Goal: Browse casually: Explore the website without a specific task or goal

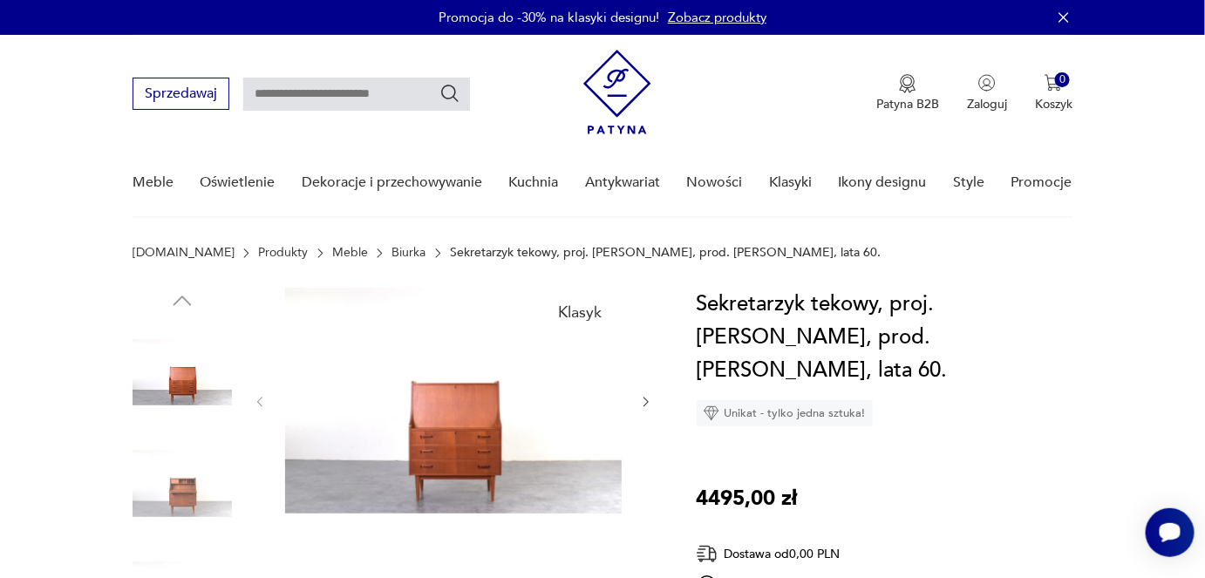
click at [648, 396] on icon "button" at bounding box center [646, 402] width 15 height 15
click at [641, 407] on icon "button" at bounding box center [646, 402] width 15 height 15
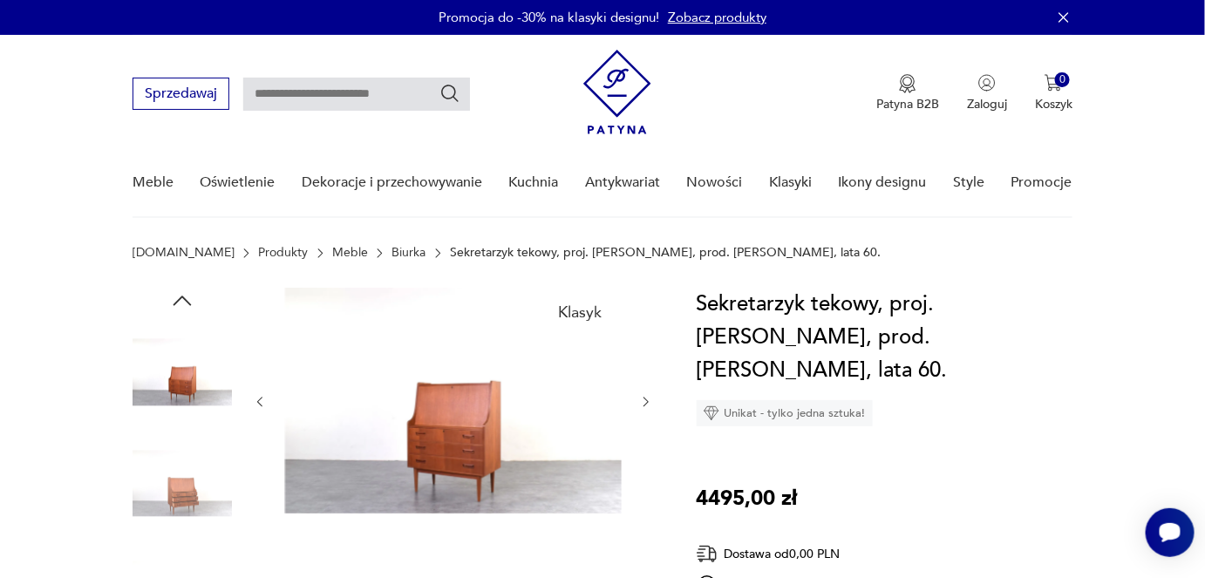
click at [641, 407] on icon "button" at bounding box center [646, 402] width 15 height 15
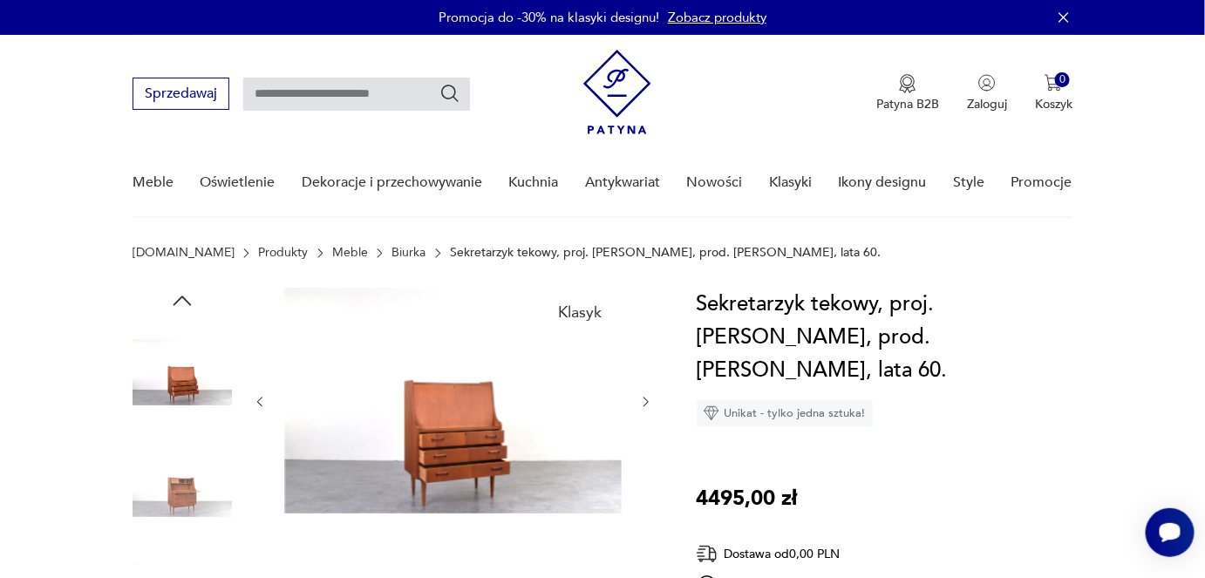
click at [641, 407] on icon "button" at bounding box center [646, 402] width 15 height 15
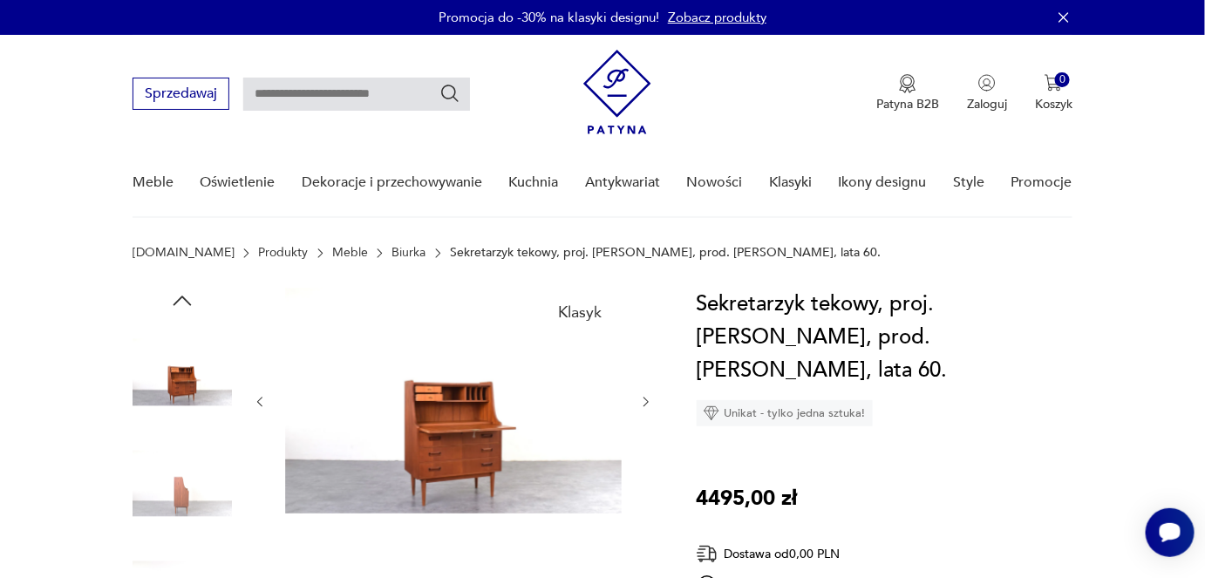
click at [641, 407] on icon "button" at bounding box center [646, 402] width 15 height 15
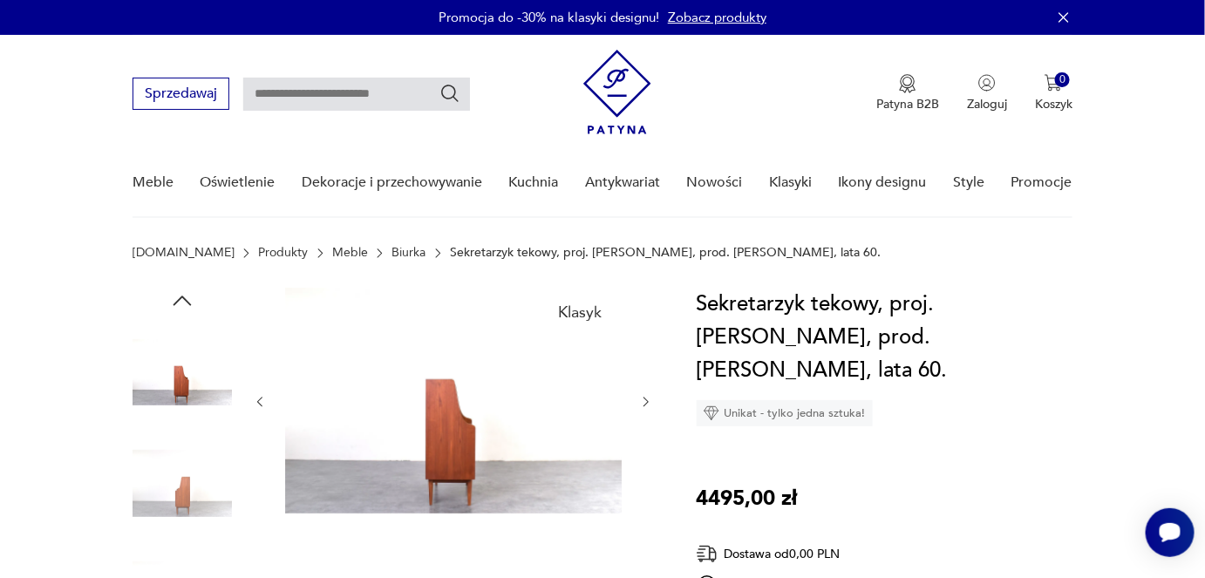
click at [641, 407] on icon "button" at bounding box center [646, 402] width 15 height 15
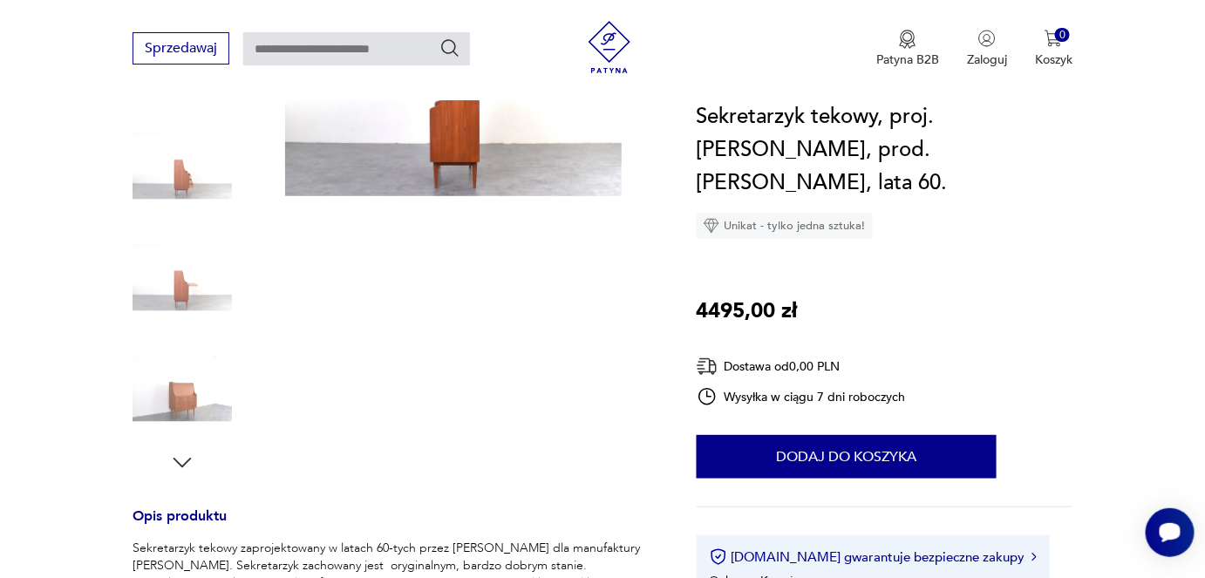
scroll to position [317, 0]
